Goal: Information Seeking & Learning: Learn about a topic

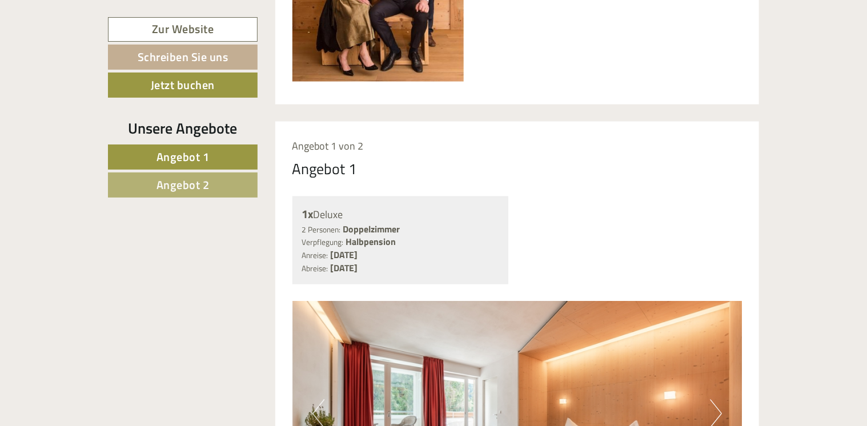
scroll to position [788, 0]
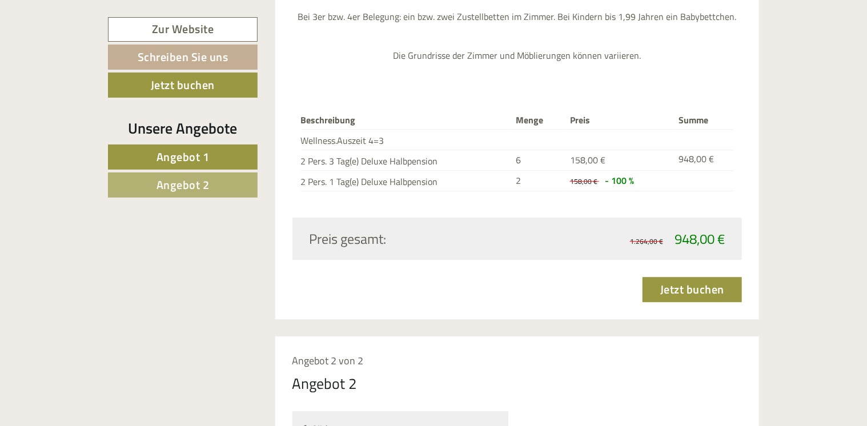
scroll to position [1507, 0]
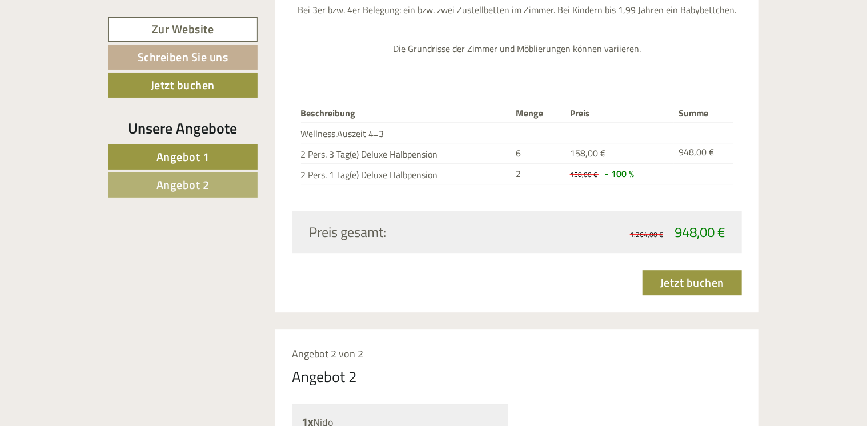
click at [847, 230] on div "Einen wunderschönen Guten Abend [PERSON_NAME]! Eine Liebeserklärung an den Luxu…" at bounding box center [433, 316] width 867 height 2798
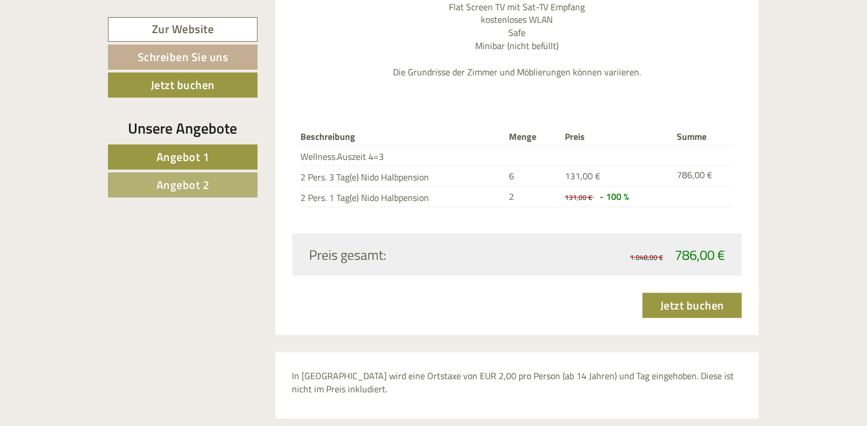
scroll to position [2360, 0]
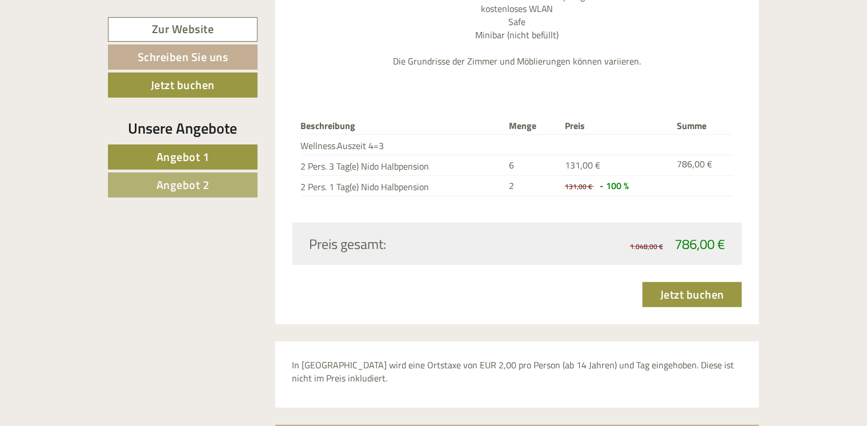
drag, startPoint x: 825, startPoint y: 263, endPoint x: 839, endPoint y: 293, distance: 33.2
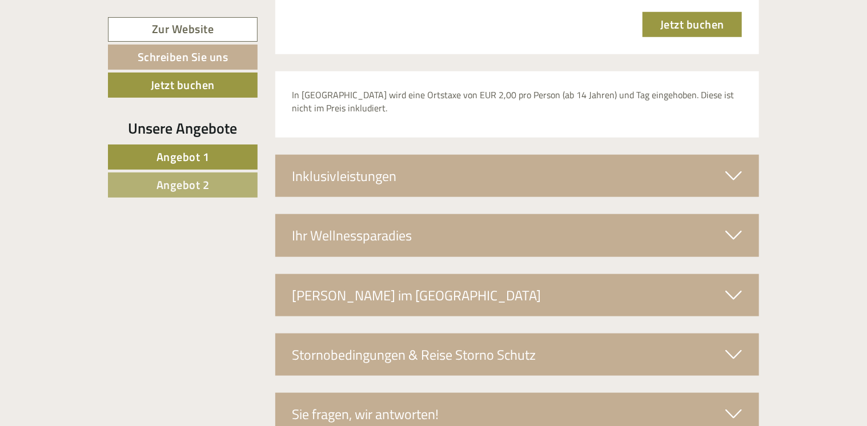
scroll to position [2627, 0]
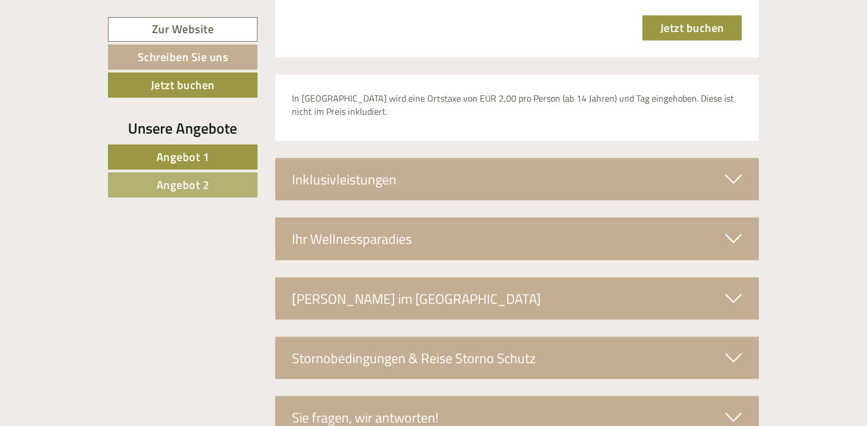
click at [539, 167] on div "Inklusivleistungen" at bounding box center [517, 179] width 484 height 42
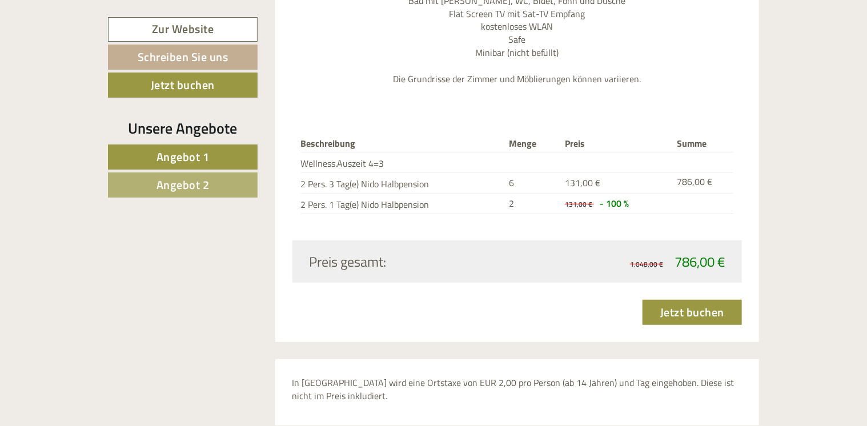
scroll to position [2370, 0]
